Goal: Browse casually

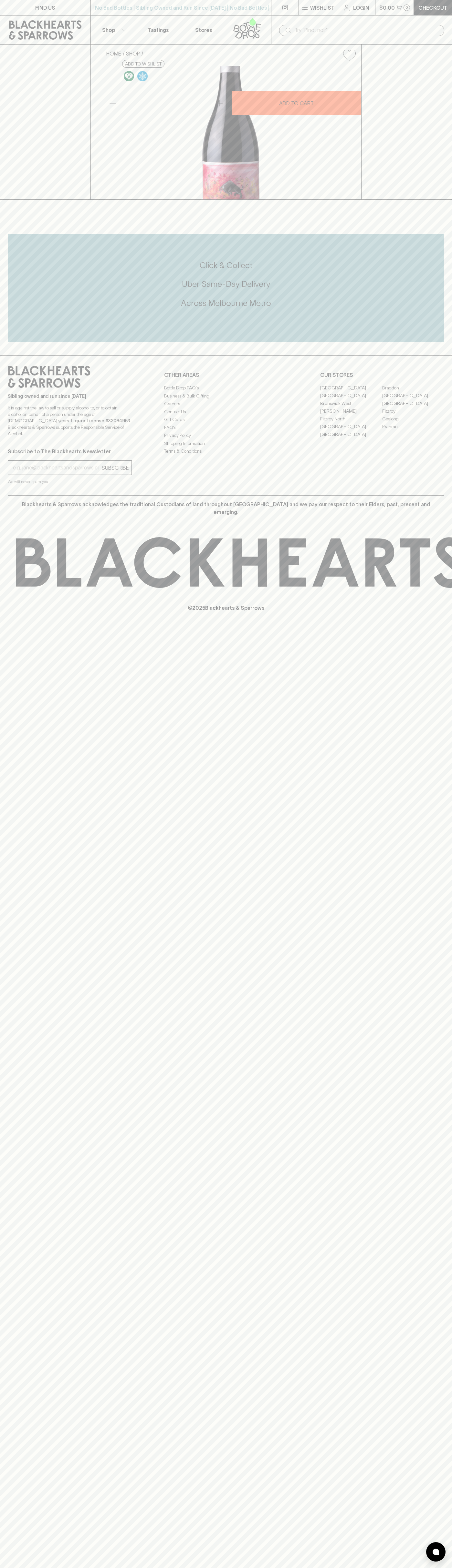
click at [431, 1381] on div "FIND US | No Bad Bottles | Sibling Owned and Run Since [DATE] | No Bad Bottles …" at bounding box center [226, 784] width 452 height 1568
click at [417, 1567] on html "FIND US | No Bad Bottles | Sibling Owned and Run Since [DATE] | No Bad Bottles …" at bounding box center [226, 784] width 452 height 1568
click at [1, 495] on div "Sibling owned and run since [DATE] It is against the law to sell or supply alco…" at bounding box center [226, 425] width 452 height 140
